Goal: Go to known website: Access a specific website the user already knows

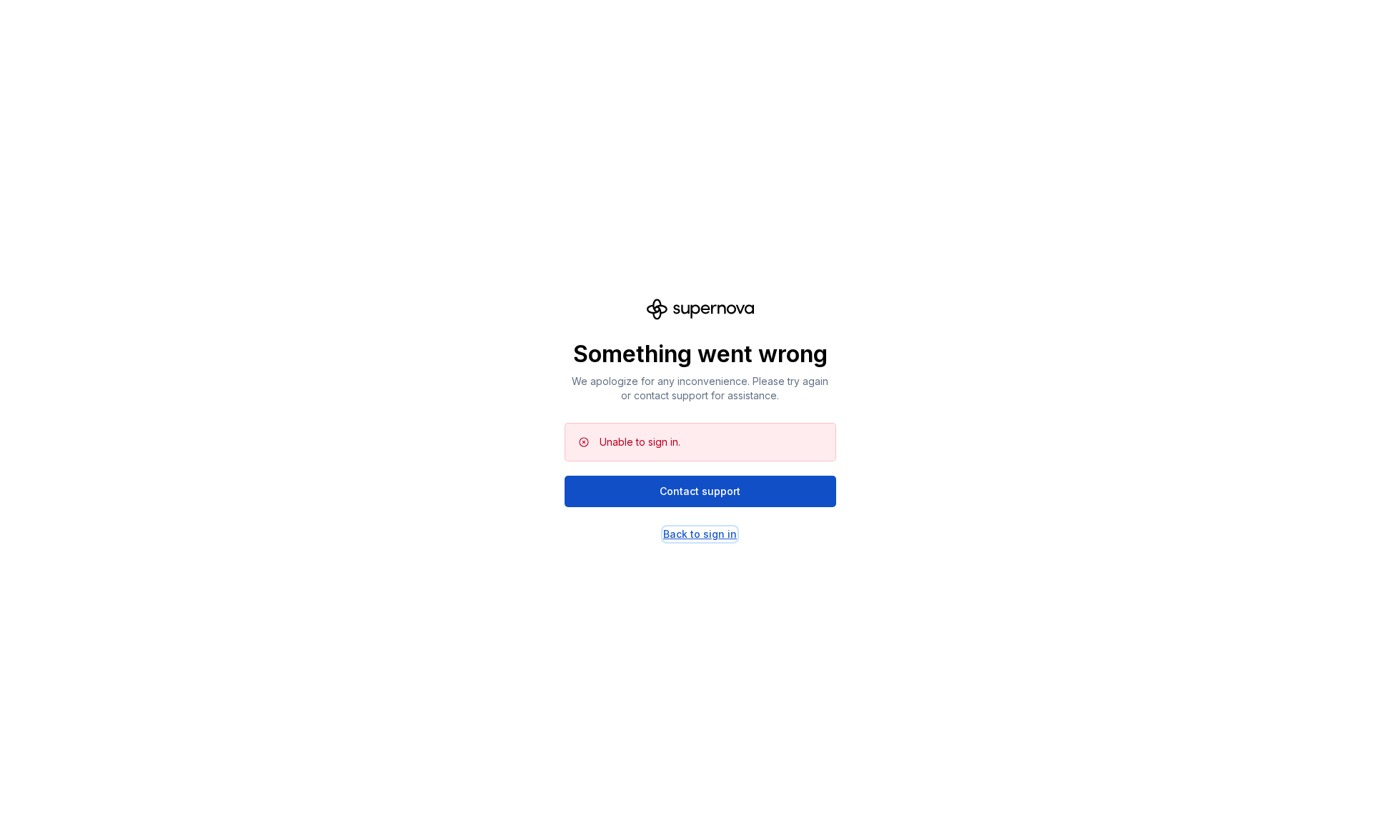
click at [709, 531] on div "Back to sign in" at bounding box center [700, 534] width 74 height 14
